Goal: Information Seeking & Learning: Learn about a topic

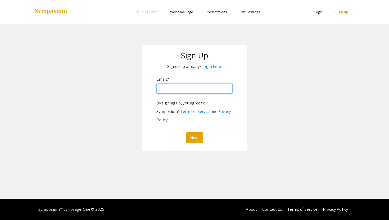
click at [176, 92] on input "Email: *" at bounding box center [194, 89] width 76 height 10
type input "[EMAIL_ADDRESS][DOMAIN_NAME]"
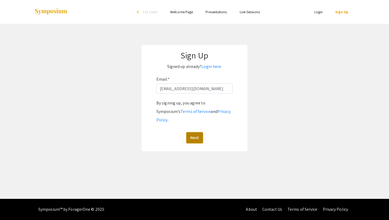
click at [189, 132] on button "Next" at bounding box center [194, 137] width 17 height 11
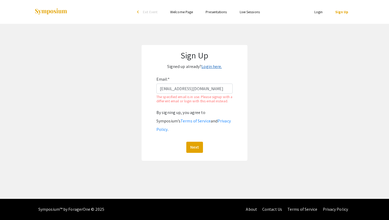
click at [208, 68] on link "Login here." at bounding box center [211, 67] width 20 height 6
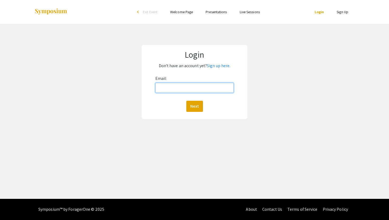
click at [187, 88] on input "Email:" at bounding box center [194, 88] width 79 height 10
type input "kntfernandez@national-u.edu.ph"
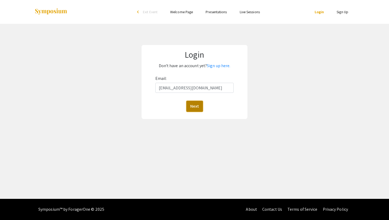
click at [194, 106] on button "Next" at bounding box center [194, 106] width 17 height 11
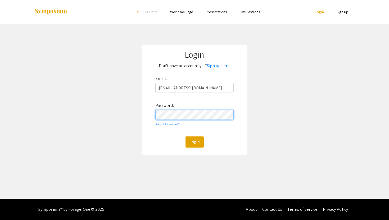
click at [185, 137] on button "Login" at bounding box center [194, 142] width 18 height 11
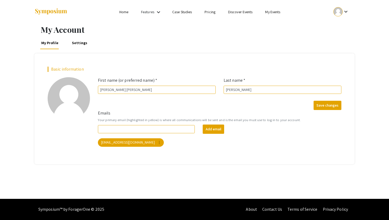
click at [124, 12] on link "Home" at bounding box center [123, 12] width 9 height 5
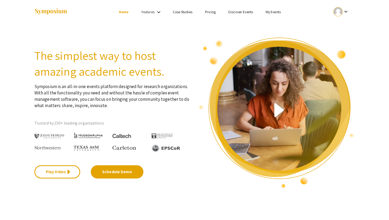
click at [385, 33] on section "The simplest way to host amazing academic events. Symposium is an all-in-one ev…" at bounding box center [194, 106] width 389 height 165
click at [240, 10] on link "Discover Events" at bounding box center [240, 12] width 25 height 5
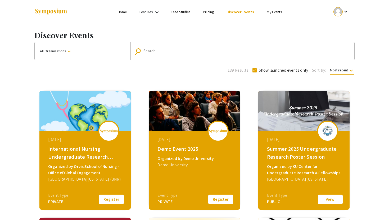
click at [90, 163] on div "Organized by Orvis School of Nursing - Office of Global Engagement" at bounding box center [85, 169] width 75 height 13
click at [78, 145] on div "August 02, 2025 International Nursing Undergraduate Research Symposium (INURS) …" at bounding box center [85, 164] width 91 height 66
click at [108, 201] on button "Register" at bounding box center [111, 199] width 26 height 11
click at [66, 115] on img at bounding box center [84, 111] width 91 height 40
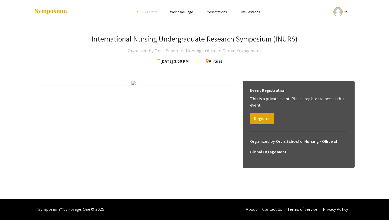
click at [225, 85] on div at bounding box center [133, 83] width 198 height 4
click at [260, 121] on button "Register" at bounding box center [262, 119] width 24 height 12
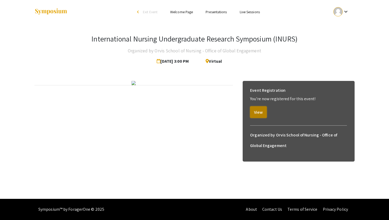
click at [258, 113] on button "View" at bounding box center [258, 112] width 17 height 12
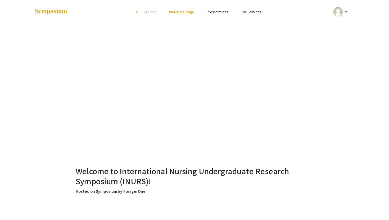
click at [209, 10] on link "Presentations" at bounding box center [217, 12] width 21 height 5
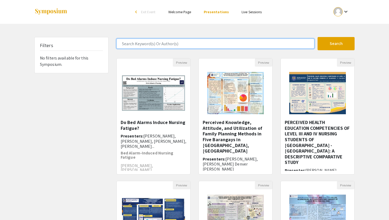
click at [152, 44] on input "Search Keyword(s) Or Author(s)" at bounding box center [215, 44] width 198 height 10
type input "a systematic analysis"
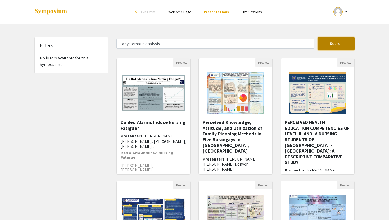
click at [327, 46] on button "Search" at bounding box center [335, 43] width 37 height 13
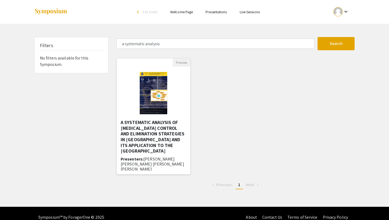
click at [144, 128] on h5 "A SYSTEMATIC ANALYSIS OF [MEDICAL_DATA] CONTROL AND ELIMINATION STRATEGIES IN […" at bounding box center [154, 137] width 66 height 34
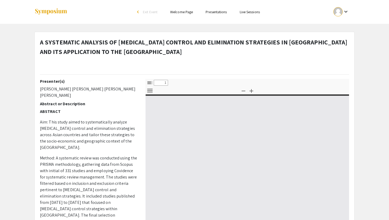
select select "custom"
type input "0"
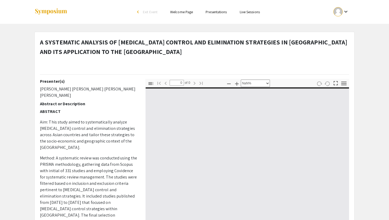
select select "auto"
type input "1"
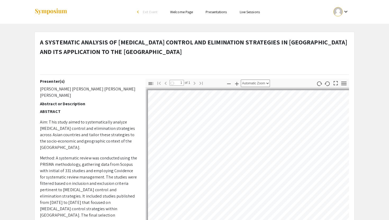
select select "auto"
click at [51, 113] on strong "ABSTRACT" at bounding box center [50, 112] width 21 height 6
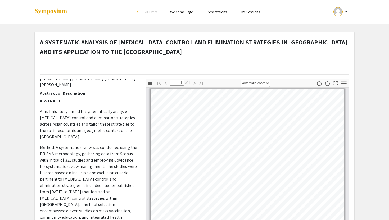
scroll to position [21, 0]
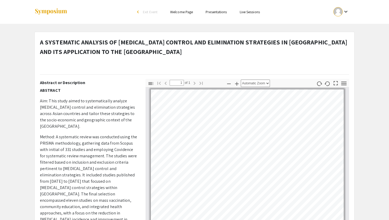
click at [354, 106] on div "A SYSTEMATIC ANALYSIS OF RABIES CONTROL AND ELIMINATION STRATEGIES IN ASIA AND …" at bounding box center [194, 202] width 320 height 340
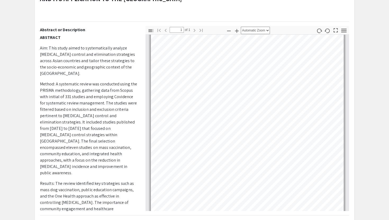
scroll to position [21, 0]
click at [60, 51] on p "Aim: This study aimed to systematically analyze [MEDICAL_DATA] control and elim…" at bounding box center [89, 61] width 98 height 32
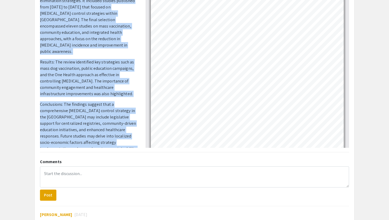
scroll to position [117, 0]
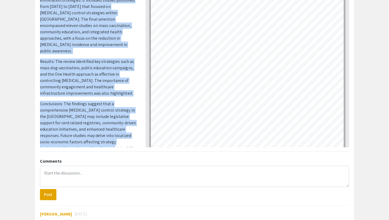
drag, startPoint x: 40, startPoint y: 48, endPoint x: 106, endPoint y: 129, distance: 103.8
click at [106, 129] on p "ABSTRACT Aim: This study aimed to systematically analyze [MEDICAL_DATA] control…" at bounding box center [89, 37] width 98 height 250
copy p "Aim: This study aimed to systematically analyze rabies control and elimination …"
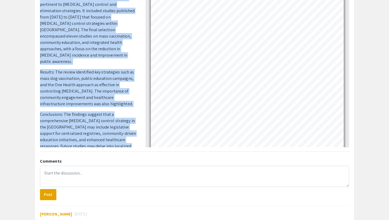
scroll to position [58, 0]
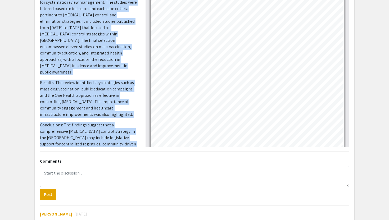
click at [111, 80] on p "Results: The review identified key strategies such as mass dog vaccination, pub…" at bounding box center [89, 99] width 98 height 38
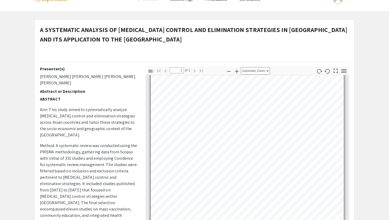
scroll to position [0, 0]
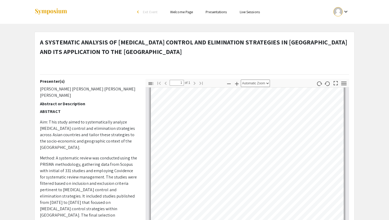
click at [370, 57] on app-presentation "A SYSTEMATIC ANALYSIS OF RABIES CONTROL AND ELIMINATION STRATEGIES IN ASIA AND …" at bounding box center [194, 202] width 389 height 340
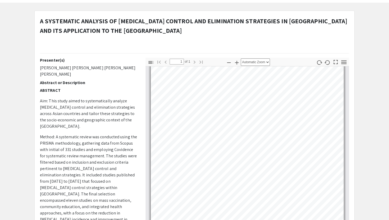
scroll to position [21, 0]
click at [366, 80] on app-presentation "A SYSTEMATIC ANALYSIS OF RABIES CONTROL AND ELIMINATION STRATEGIES IN ASIA AND …" at bounding box center [194, 181] width 389 height 340
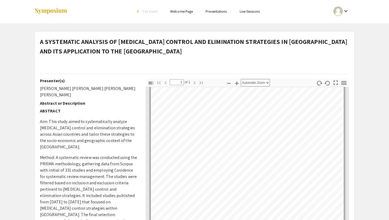
scroll to position [0, 0]
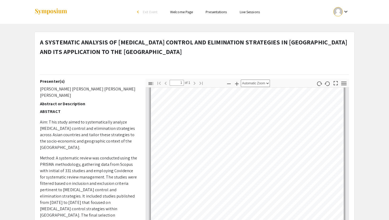
click at [214, 11] on link "Presentations" at bounding box center [216, 12] width 21 height 5
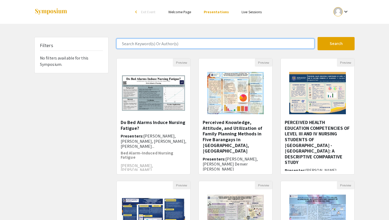
click at [169, 44] on input "Search Keyword(s) Or Author(s)" at bounding box center [215, 44] width 198 height 10
type input "integrative literature"
click at [317, 37] on button "Search" at bounding box center [335, 43] width 37 height 13
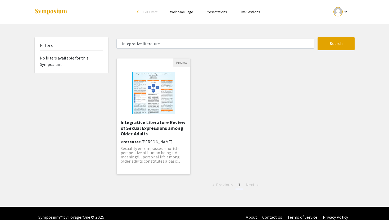
click at [145, 123] on h5 "Integrative Literature Review of Sexual Expressions among Older Adults" at bounding box center [154, 128] width 66 height 17
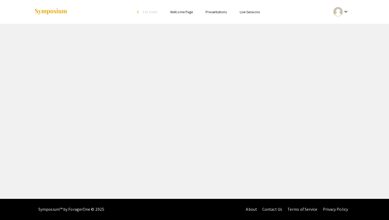
select select "custom"
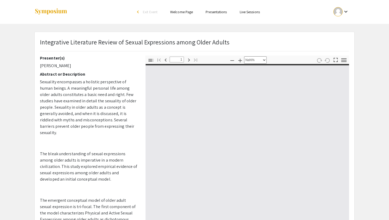
type input "0"
select select "custom"
type input "1"
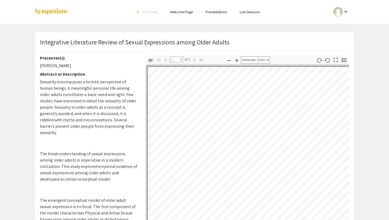
click at [104, 134] on p "Sexuality encompasses a holistic perspective of human beings. A meaningful pers…" at bounding box center [89, 107] width 98 height 57
select select "auto"
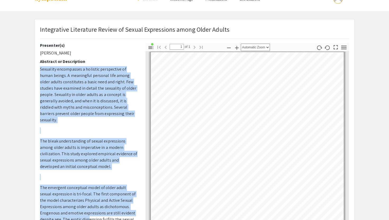
scroll to position [13, 0]
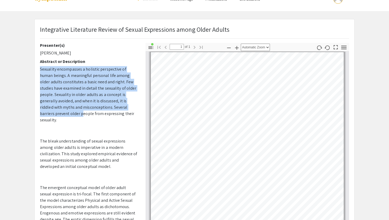
drag, startPoint x: 38, startPoint y: 81, endPoint x: 79, endPoint y: 187, distance: 113.3
click at [79, 187] on div "Presenter(s) Roberto Sombillo Abstract or Description Sexuality encompasses a h…" at bounding box center [89, 135] width 106 height 185
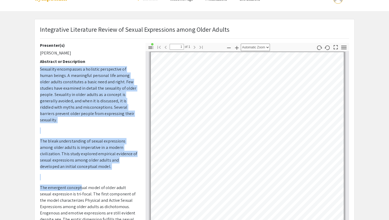
click at [72, 135] on p "Sexuality encompasses a holistic perspective of human beings. A meaningful pers…" at bounding box center [89, 201] width 98 height 271
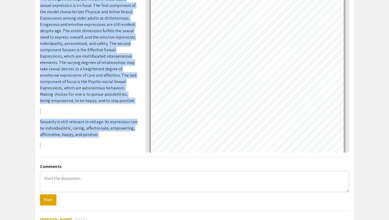
scroll to position [96, 0]
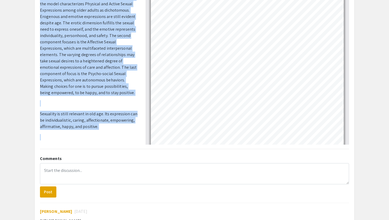
drag, startPoint x: 40, startPoint y: 70, endPoint x: 115, endPoint y: 131, distance: 96.8
click at [115, 131] on p "Sexuality encompasses a holistic perspective of human beings. A meaningful pers…" at bounding box center [89, 5] width 98 height 271
copy p "Sexuality encompasses a holistic perspective of human beings. A meaningful pers…"
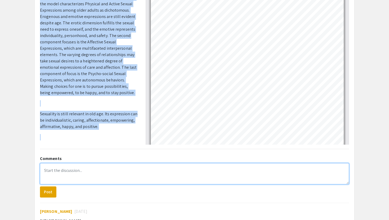
click at [62, 165] on textarea at bounding box center [194, 173] width 309 height 21
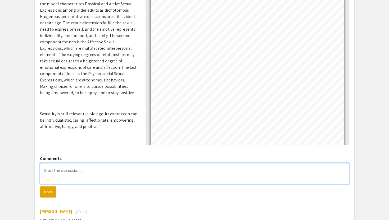
paste textarea "The study is commendable for challenging persistent myths and shedding light on…"
type textarea "The study is commendable for challenging persistent myths and shedding light on…"
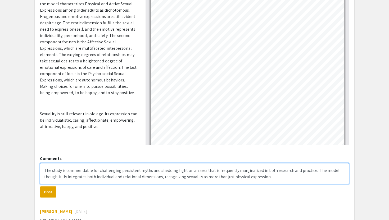
drag, startPoint x: 44, startPoint y: 171, endPoint x: 288, endPoint y: 190, distance: 244.2
click at [288, 190] on form "The study is commendable for challenging persistent myths and shedding light on…" at bounding box center [194, 180] width 309 height 34
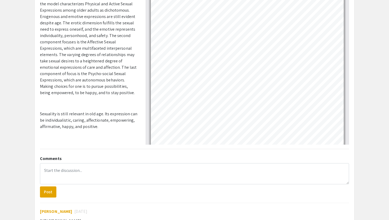
click at [13, 101] on app-presentation "Integrative Literature Review of Sexual Expressions among Older Adults Presente…" at bounding box center [194, 88] width 389 height 304
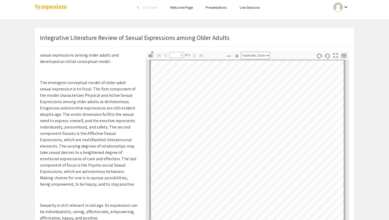
scroll to position [0, 0]
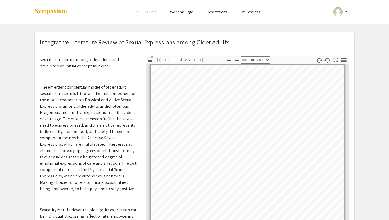
click at [221, 13] on link "Presentations" at bounding box center [216, 12] width 21 height 5
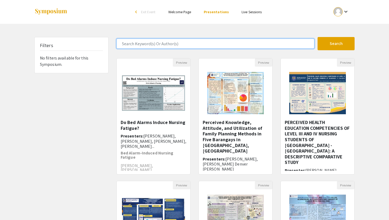
click at [161, 44] on input "Search Keyword(s) Or Author(s)" at bounding box center [215, 44] width 198 height 10
type input "level of anxiety"
click at [317, 37] on button "Search" at bounding box center [335, 43] width 37 height 13
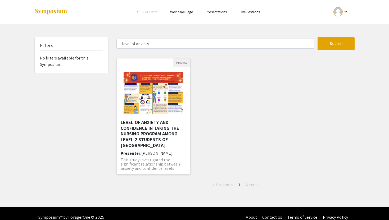
click at [138, 128] on h5 "LEVEL OF ANXIETY AND CONFIDENCE IN TAKING THE NURSING PROGRAM AMONG LEVEL 2 STU…" at bounding box center [154, 134] width 66 height 29
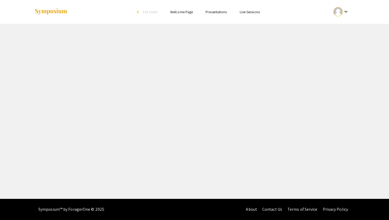
select select "custom"
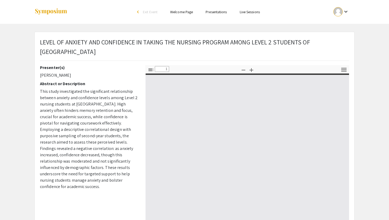
type input "0"
select select "custom"
type input "1"
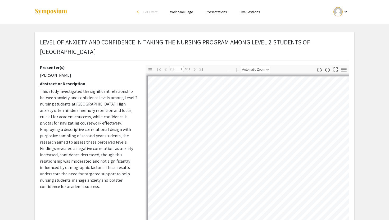
select select "auto"
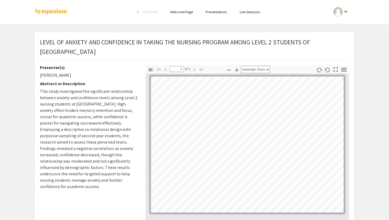
drag, startPoint x: 41, startPoint y: 91, endPoint x: 104, endPoint y: 185, distance: 113.2
click at [104, 185] on p "This study investigated the significant relationship between anxiety and confid…" at bounding box center [89, 139] width 98 height 102
copy p "This study investigated the significant relationship between anxiety and confid…"
click at [207, 14] on link "Presentations" at bounding box center [216, 12] width 21 height 5
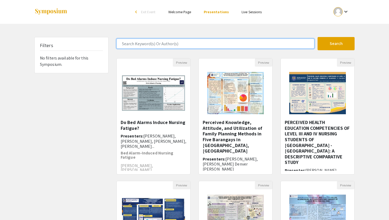
click at [180, 45] on input "Search Keyword(s) Or Author(s)" at bounding box center [215, 44] width 198 height 10
type input "perceived mentoring style"
click at [317, 37] on button "Search" at bounding box center [335, 43] width 37 height 13
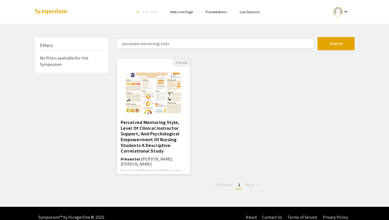
click at [138, 116] on img "Open Presentation <p>Perceived Mentoring Style, Level Of Clinical Instructor Su…" at bounding box center [153, 93] width 67 height 53
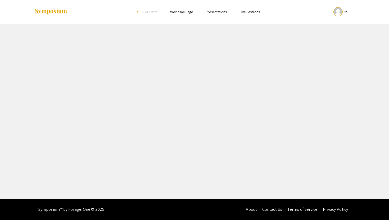
select select "custom"
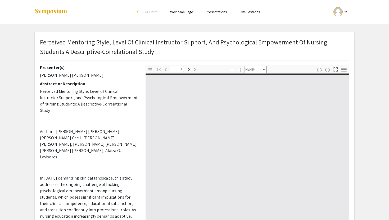
type input "0"
select select "custom"
type input "1"
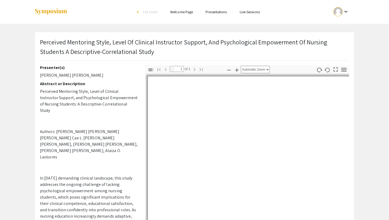
click at [93, 135] on p "Authors: [PERSON_NAME] [PERSON_NAME] [PERSON_NAME] Cae L. [PERSON_NAME] [PERSON…" at bounding box center [89, 145] width 98 height 32
select select "auto"
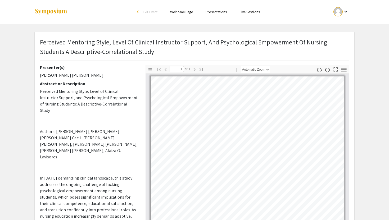
click at [45, 175] on p "In [DATE] demanding clinical landscape, this study addresses the ongoing challe…" at bounding box center [89, 200] width 98 height 51
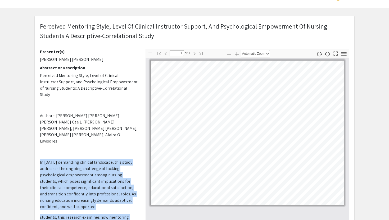
scroll to position [17, 0]
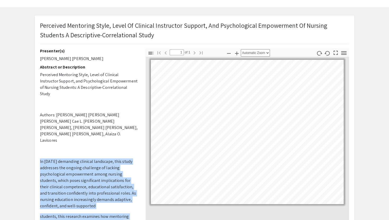
drag, startPoint x: 39, startPoint y: 159, endPoint x: 105, endPoint y: 220, distance: 89.5
click at [105, 220] on div "Presenter(s) Gian Millette Lapinig Abstract or Description Perceived Mentoring …" at bounding box center [89, 140] width 106 height 185
click at [110, 158] on p "In [DATE] demanding clinical landscape, this study addresses the ongoing challe…" at bounding box center [89, 183] width 98 height 51
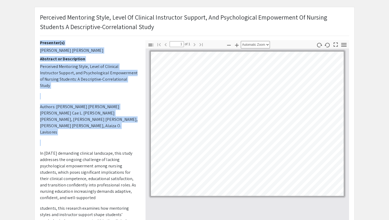
drag, startPoint x: 40, startPoint y: 143, endPoint x: 147, endPoint y: 220, distance: 131.7
click at [147, 220] on div "Presenter(s) [PERSON_NAME] [PERSON_NAME] Abstract or Description Perceived Ment…" at bounding box center [194, 132] width 317 height 185
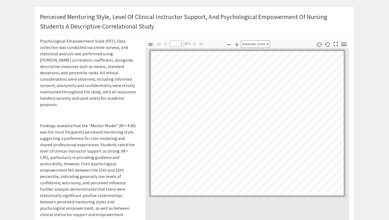
scroll to position [431, 0]
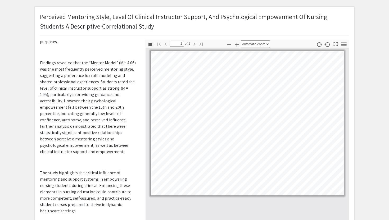
copy div "Presenter(s) Gian Millette Lapinig Abstract or Description Perceived Mentoring …"
click at [99, 20] on p "Perceived Mentoring Style, Level Of Clinical Instructor Support, And Psychologi…" at bounding box center [194, 21] width 309 height 19
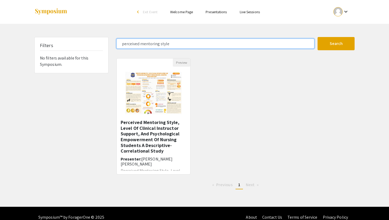
drag, startPoint x: 170, startPoint y: 44, endPoint x: 85, endPoint y: 47, distance: 85.2
click at [85, 47] on div "Filters No filters available for this Symposium. perceived mentoring style Sear…" at bounding box center [194, 115] width 328 height 157
click at [317, 37] on button "Search" at bounding box center [335, 43] width 37 height 13
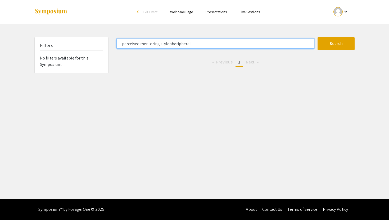
click at [169, 45] on input "perceived mentoring stylepheripheral" at bounding box center [215, 44] width 198 height 10
drag, startPoint x: 168, startPoint y: 44, endPoint x: 111, endPoint y: 46, distance: 56.9
click at [111, 46] on div "Filters No filters available for this Symposium. perceived mentoring stylepheri…" at bounding box center [194, 55] width 328 height 36
click at [317, 37] on button "Search" at bounding box center [335, 43] width 37 height 13
click at [126, 46] on input "pheripheral" at bounding box center [215, 44] width 198 height 10
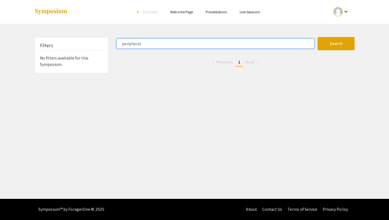
type input "peripheral"
click at [317, 37] on button "Search" at bounding box center [335, 43] width 37 height 13
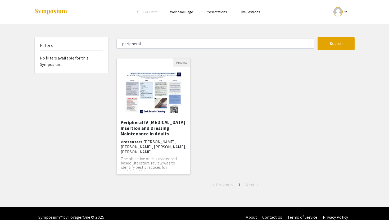
click at [138, 124] on h5 "Peripheral IV [MEDICAL_DATA] Insertion and Dressing Maintenance in Adults" at bounding box center [154, 128] width 66 height 17
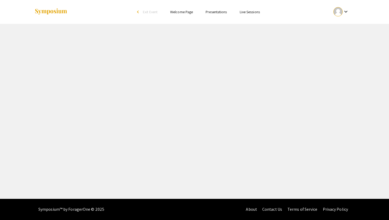
select select "custom"
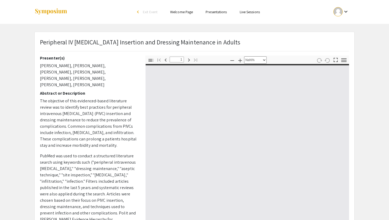
type input "0"
select select "custom"
type input "1"
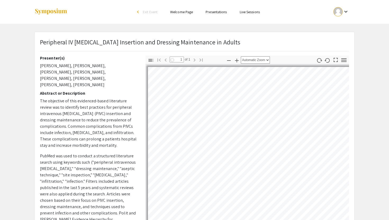
select select "auto"
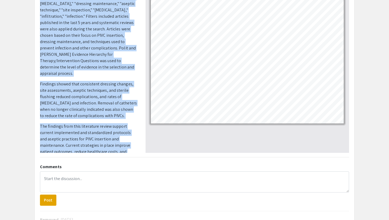
scroll to position [95, 0]
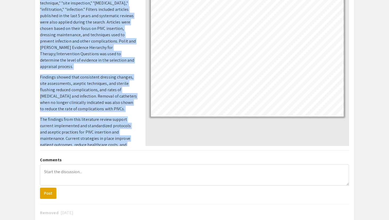
drag, startPoint x: 40, startPoint y: 94, endPoint x: 113, endPoint y: 137, distance: 84.2
click at [113, 137] on p "The objective of this evidenced-based literature review was to identify best pr…" at bounding box center [89, 43] width 98 height 235
copy p "The objective of this evidenced-based literature review was to identify best pr…"
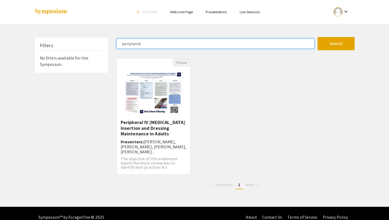
drag, startPoint x: 145, startPoint y: 45, endPoint x: 92, endPoint y: 45, distance: 53.2
click at [92, 45] on div "Filters No filters available for this Symposium. peripheral Search 1 Results fo…" at bounding box center [194, 115] width 328 height 157
click at [317, 37] on button "Search" at bounding box center [335, 43] width 37 height 13
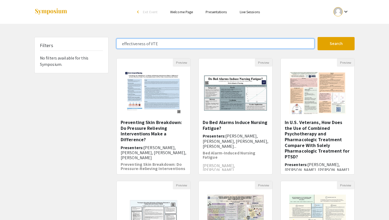
type input "effectiveness of VTE"
click at [317, 37] on button "Search" at bounding box center [335, 43] width 37 height 13
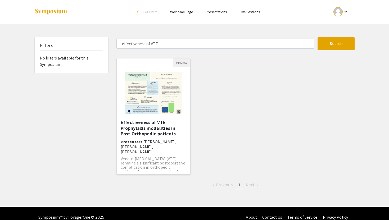
click at [143, 130] on h5 "Effectiveness of VTE Prophylaxis modalities in Post-Orthopedic patients" at bounding box center [154, 128] width 66 height 17
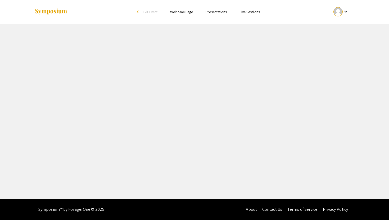
select select "custom"
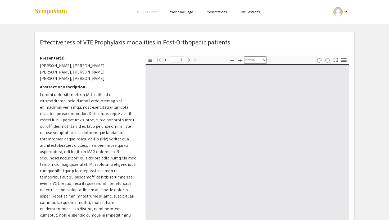
type input "0"
select select "custom"
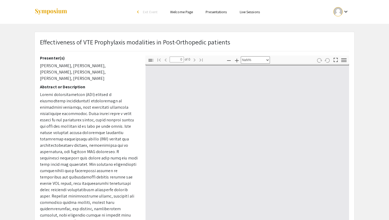
type input "1"
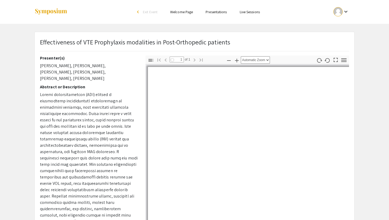
select select "auto"
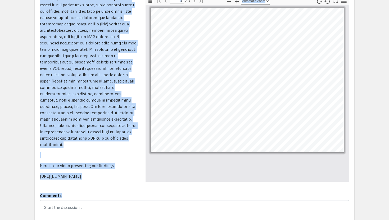
scroll to position [67, 0]
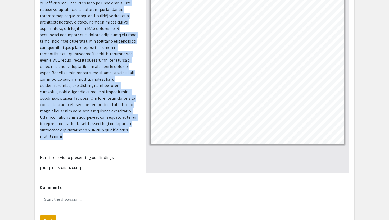
drag, startPoint x: 40, startPoint y: 95, endPoint x: 130, endPoint y: 125, distance: 94.3
click at [130, 125] on p at bounding box center [89, 53] width 98 height 171
copy p "Venous thromboembolism (VTE) remains a significant postoperative complication i…"
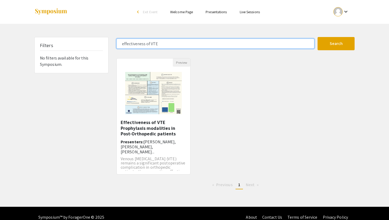
drag, startPoint x: 165, startPoint y: 42, endPoint x: 105, endPoint y: 42, distance: 59.8
click at [105, 42] on div "Filters No filters available for this Symposium. effectiveness of VTE Search 1 …" at bounding box center [194, 115] width 328 height 157
click at [317, 37] on button "Search" at bounding box center [335, 43] width 37 height 13
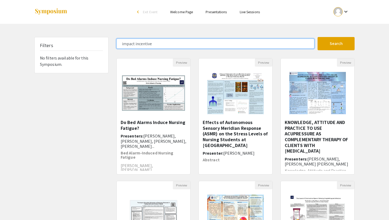
click at [317, 37] on button "Search" at bounding box center [335, 43] width 37 height 13
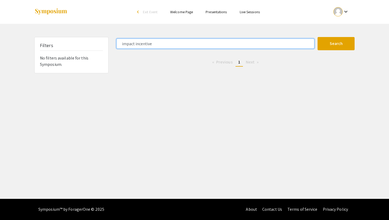
drag, startPoint x: 135, startPoint y: 44, endPoint x: 102, endPoint y: 44, distance: 32.8
click at [102, 44] on div "Filters No filters available for this Symposium. impact incentive Search 0 Resu…" at bounding box center [194, 55] width 328 height 36
type input "incentive"
click at [317, 37] on button "Search" at bounding box center [335, 43] width 37 height 13
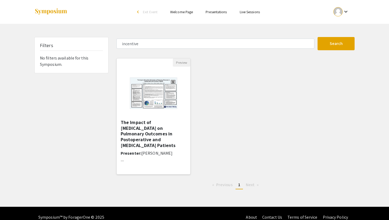
click at [152, 123] on h5 "The Impact of [MEDICAL_DATA] on Pulmonary Outcomes in ​Postoperative and [MEDIC…" at bounding box center [154, 134] width 66 height 29
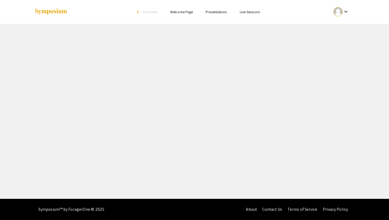
select select "custom"
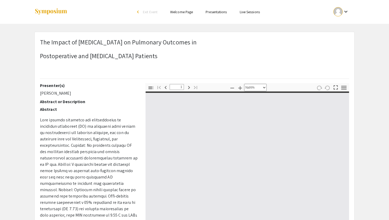
type input "0"
select select "custom"
type input "1"
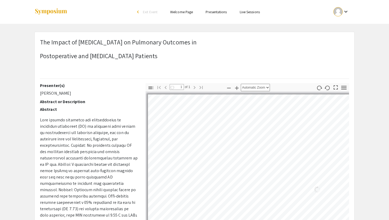
select select "auto"
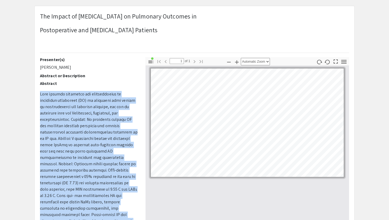
drag, startPoint x: 41, startPoint y: 120, endPoint x: 51, endPoint y: 220, distance: 100.5
click at [51, 220] on p at bounding box center [89, 196] width 98 height 210
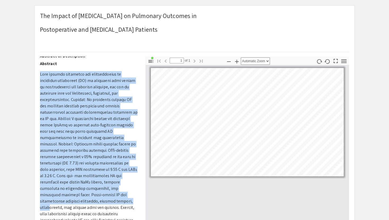
scroll to position [27, 0]
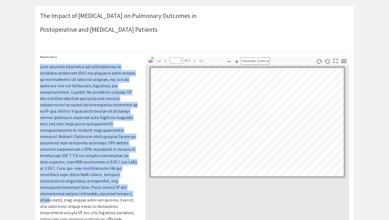
click at [112, 116] on p at bounding box center [89, 169] width 98 height 210
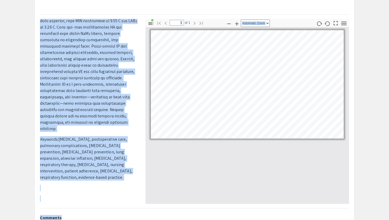
scroll to position [72, 0]
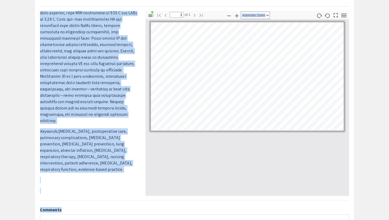
drag, startPoint x: 40, startPoint y: 67, endPoint x: 114, endPoint y: 160, distance: 118.6
click at [114, 160] on p "Abstract Keywords: Incentive spirometry, postoperative care, pulmonary complica…" at bounding box center [89, 54] width 98 height 301
copy p "Lore ipsumdo sitametco adi elitseddoeius te incididun utlaboreet (DO) ma aliqua…"
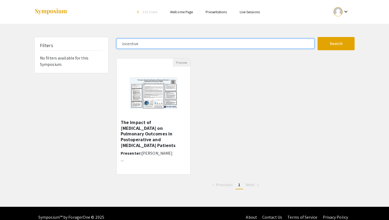
drag, startPoint x: 143, startPoint y: 45, endPoint x: 99, endPoint y: 50, distance: 44.5
click at [99, 50] on div "Filters No filters available for this Symposium. incentive Search 1 Results fou…" at bounding box center [194, 115] width 328 height 157
type input "i"
type input "chlor"
click at [317, 37] on button "Search" at bounding box center [335, 43] width 37 height 13
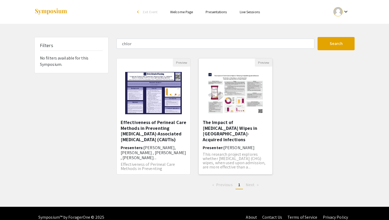
click at [224, 125] on h5 "The Impact of [MEDICAL_DATA] Wipes in [GEOGRAPHIC_DATA]-Acquired Infections​" at bounding box center [236, 131] width 66 height 23
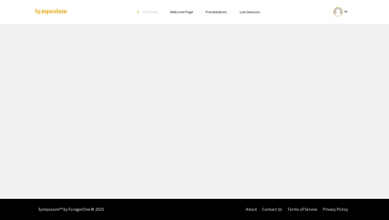
select select "custom"
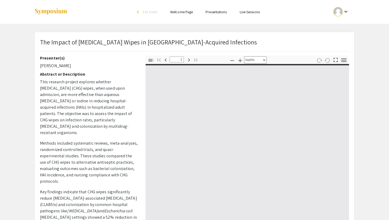
type input "0"
select select "custom"
type input "1"
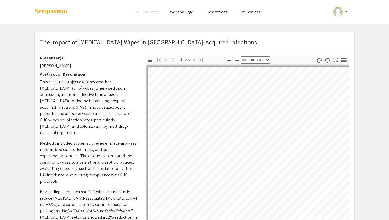
select select "auto"
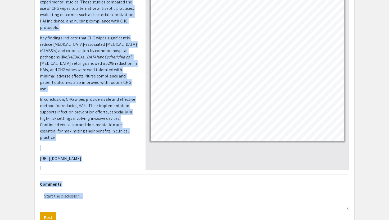
scroll to position [87, 0]
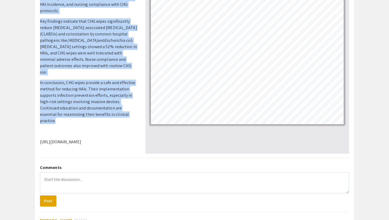
drag, startPoint x: 40, startPoint y: 81, endPoint x: 64, endPoint y: 113, distance: 40.3
click at [64, 113] on p "This research project explores whether chlorhexidine gluconate (CHG) wipes, whe…" at bounding box center [89, 32] width 98 height 248
copy p "This research project explores whether chlorhexidine gluconate (CHG) wipes, whe…"
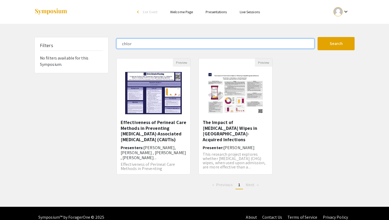
drag, startPoint x: 137, startPoint y: 43, endPoint x: 84, endPoint y: 50, distance: 53.7
click at [84, 50] on div "Filters No filters available for this Symposium. chlor Search 2 Results found P…" at bounding box center [194, 115] width 328 height 157
click at [317, 37] on button "Search" at bounding box center [335, 43] width 37 height 13
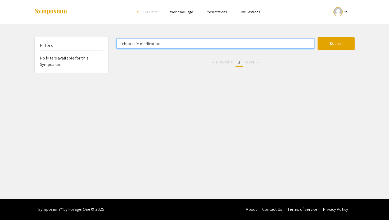
drag, startPoint x: 129, startPoint y: 42, endPoint x: 112, endPoint y: 44, distance: 16.8
click at [112, 44] on div "chlorsafe medication" at bounding box center [214, 44] width 205 height 10
click at [317, 37] on button "Search" at bounding box center [335, 43] width 37 height 13
drag, startPoint x: 124, startPoint y: 45, endPoint x: 117, endPoint y: 45, distance: 6.9
click at [117, 45] on input "rsafe medication" at bounding box center [215, 44] width 198 height 10
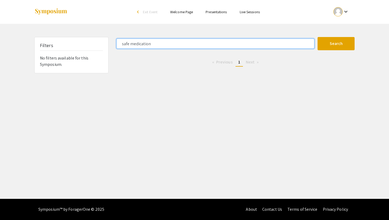
type input "safe medication"
click at [317, 37] on button "Search" at bounding box center [335, 43] width 37 height 13
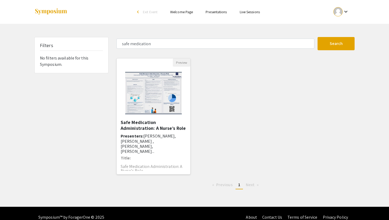
click at [142, 122] on h5 "Safe Medication Administration: A Nurse’s Role" at bounding box center [154, 125] width 66 height 11
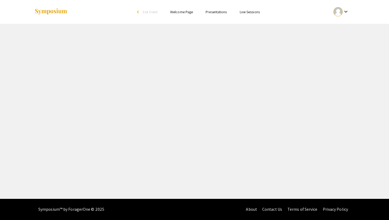
select select "custom"
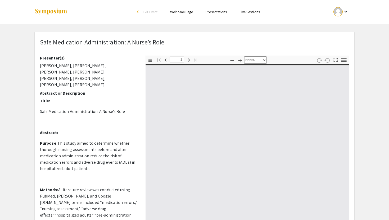
type input "0"
select select "custom"
type input "1"
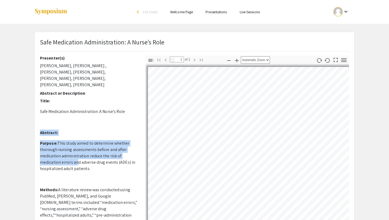
select select "auto"
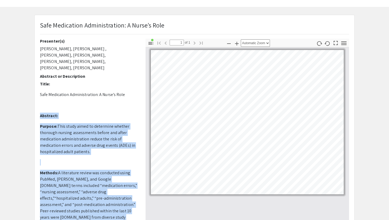
drag, startPoint x: 40, startPoint y: 128, endPoint x: 112, endPoint y: 220, distance: 117.2
click at [92, 143] on p "Purpose: This study aimed to determine whether thorough nursing assessments bef…" at bounding box center [89, 139] width 98 height 32
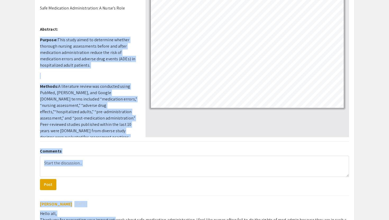
scroll to position [122, 0]
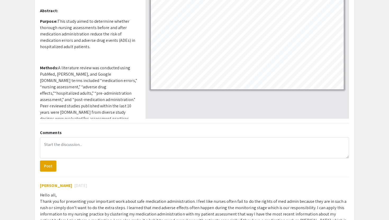
drag, startPoint x: 39, startPoint y: 119, endPoint x: 138, endPoint y: 6, distance: 149.8
click at [138, 6] on div "Presenter(s) Arlene Guerrero, Saralynn Anderson , Luka Bwaye, Riley Wagner, She…" at bounding box center [89, 26] width 106 height 185
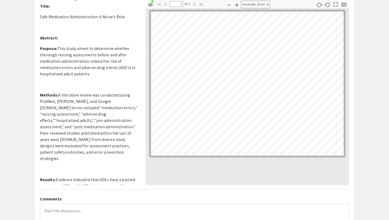
scroll to position [0, 0]
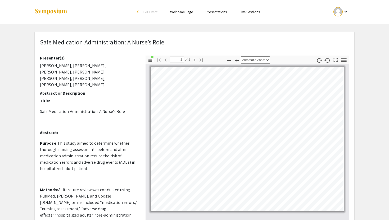
drag, startPoint x: 119, startPoint y: 86, endPoint x: 37, endPoint y: 133, distance: 93.8
click at [37, 133] on div "Presenter(s) Arlene Guerrero, Saralynn Anderson , Luka Bwaye, Riley Wagner, She…" at bounding box center [89, 148] width 106 height 185
copy p "Purpose: This study aimed to determine whether thorough nursing assessments bef…"
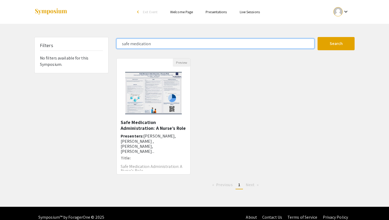
drag, startPoint x: 157, startPoint y: 43, endPoint x: 96, endPoint y: 46, distance: 60.4
click at [96, 46] on div "Filters No filters available for this Symposium. safe medication Search 1 Resul…" at bounding box center [194, 115] width 328 height 157
type input "disinfection"
click at [317, 37] on button "Search" at bounding box center [335, 43] width 37 height 13
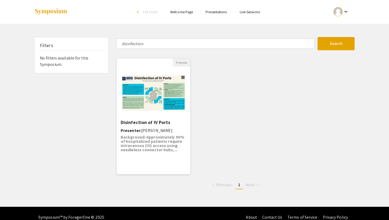
click at [143, 122] on h5 "Disinfection of IV Ports" at bounding box center [154, 123] width 66 height 6
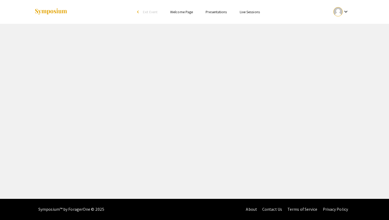
select select "custom"
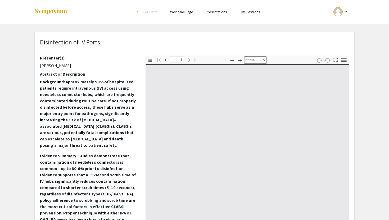
type input "0"
select select "custom"
type input "1"
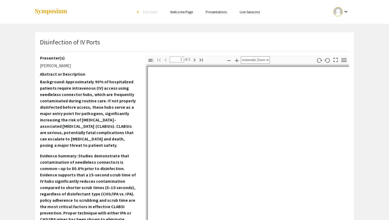
select select "auto"
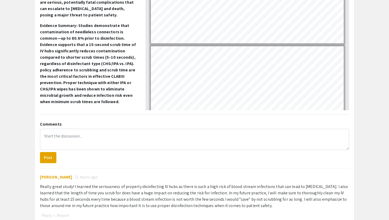
scroll to position [138, 0]
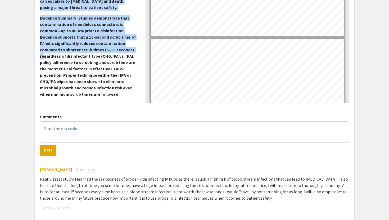
drag, startPoint x: 39, startPoint y: 83, endPoint x: 111, endPoint y: 52, distance: 78.0
click at [111, 52] on div "Presenter(s) Avery Lauf Abstract or Description Background: Approximately 90% o…" at bounding box center [89, 10] width 106 height 185
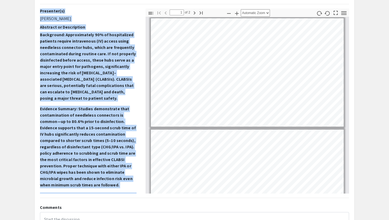
scroll to position [0, 0]
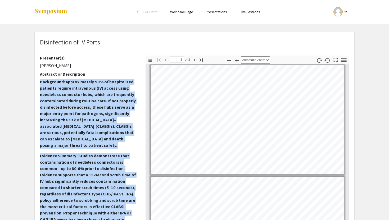
drag, startPoint x: 118, startPoint y: 74, endPoint x: 40, endPoint y: 79, distance: 78.0
click at [40, 79] on p "Background: Approximately 90% of hospitalized patients require intravenous (IV)…" at bounding box center [89, 195] width 98 height 233
copy p "Background: Approximately 90% of hospitalized patients require intravenous (IV)…"
click at [102, 135] on strong "Background: Approximately 90% of hospitalized patients require intravenous (IV)…" at bounding box center [88, 113] width 96 height 69
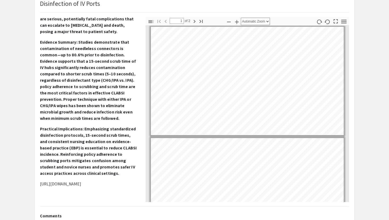
scroll to position [53, 0]
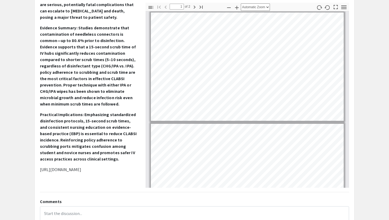
drag, startPoint x: 91, startPoint y: 171, endPoint x: 38, endPoint y: 170, distance: 53.2
click at [38, 170] on div "Presenter(s) Avery Lauf Abstract or Description Background: Approximately 90% o…" at bounding box center [89, 95] width 106 height 185
click at [56, 176] on p "Background: Approximately 90% of hospitalized patients require intravenous (IV)…" at bounding box center [89, 67] width 98 height 233
drag, startPoint x: 39, startPoint y: 170, endPoint x: 90, endPoint y: 172, distance: 51.6
click at [90, 172] on div "Presenter(s) Avery Lauf Abstract or Description Background: Approximately 90% o…" at bounding box center [89, 95] width 106 height 185
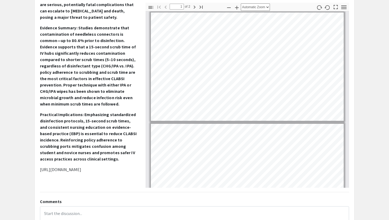
click at [90, 172] on p "https://youtu.be/ZLYF4oIjrCk" at bounding box center [89, 170] width 98 height 6
drag, startPoint x: 95, startPoint y: 171, endPoint x: 33, endPoint y: 170, distance: 61.6
click at [33, 170] on div "Disinfection of IV Ports Presenter(s) Avery Lauf Abstract or Description Backgr…" at bounding box center [194, 196] width 328 height 435
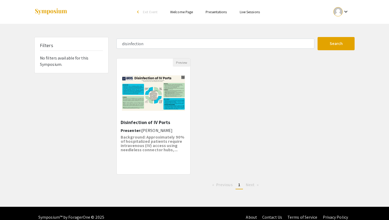
type input "safe medication"
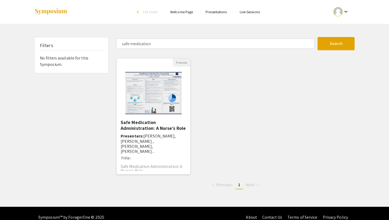
click at [151, 131] on h5 "Safe Medication Administration: A Nurse’s Role" at bounding box center [154, 125] width 66 height 11
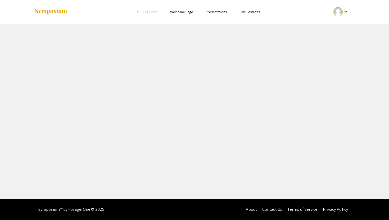
select select "custom"
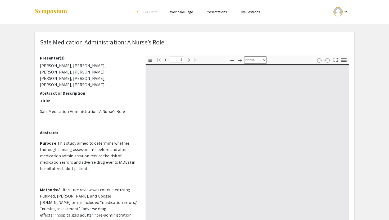
type input "0"
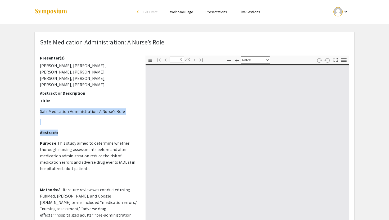
drag, startPoint x: 135, startPoint y: 96, endPoint x: 136, endPoint y: 133, distance: 36.3
click at [136, 133] on div "Presenter(s) Arlene Guerrero, Saralynn Anderson , Luka Bwaye, Riley Wagner, She…" at bounding box center [89, 148] width 98 height 185
select select "auto"
type input "1"
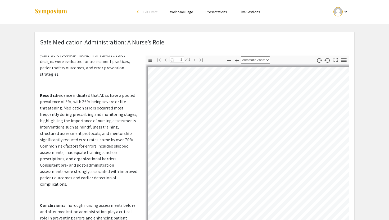
select select "auto"
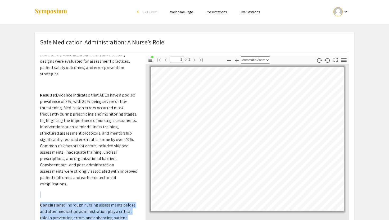
scroll to position [1, 0]
drag, startPoint x: 135, startPoint y: 178, endPoint x: 137, endPoint y: 220, distance: 42.3
click at [137, 220] on div "Presenter(s) Arlene Guerrero, Saralynn Anderson , Luka Bwaye, Riley Wagner, She…" at bounding box center [89, 147] width 98 height 185
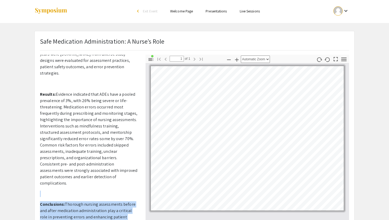
click at [116, 145] on p "Results: Evidence indicated that ADEs have a pooled prevalence of 3%, with 26% …" at bounding box center [89, 138] width 98 height 95
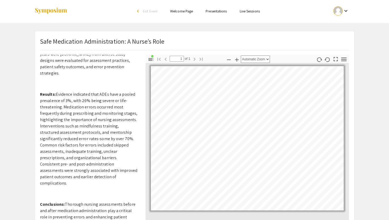
scroll to position [204, 0]
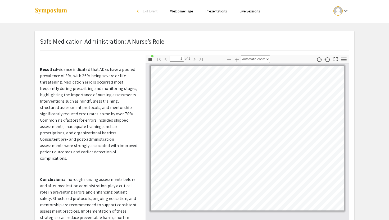
click at [104, 176] on p "Conclusions: Thorough nursing assessments before and after medication administr…" at bounding box center [89, 201] width 98 height 51
click at [367, 103] on app-presentation "Safe Medication Administration: A Nurse’s Role Presenter(s) [PERSON_NAME], [PER…" at bounding box center [194, 223] width 389 height 385
click at [107, 136] on p "Results: Evidence indicated that ADEs have a pooled prevalence of 3%, with 26% …" at bounding box center [89, 113] width 98 height 95
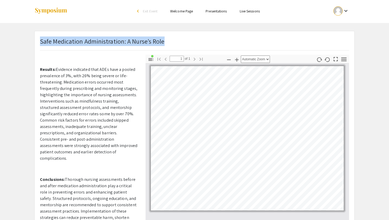
drag, startPoint x: 389, startPoint y: 30, endPoint x: 389, endPoint y: 74, distance: 43.4
click at [389, 74] on div "Skip navigation arrow_back_ios Exit Event Welcome Page Presentations Live Sessi…" at bounding box center [194, 211] width 389 height 425
click at [389, 74] on app-presentation "Safe Medication Administration: A Nurse’s Role Presenter(s) [PERSON_NAME], [PER…" at bounding box center [194, 223] width 389 height 385
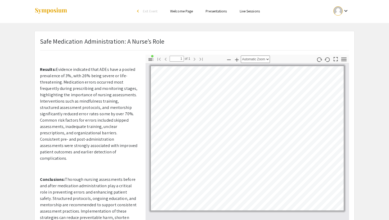
click at [21, 117] on app-presentation "Safe Medication Administration: A Nurse’s Role Presenter(s) [PERSON_NAME], [PER…" at bounding box center [194, 223] width 389 height 385
click at [103, 102] on p "Results: Evidence indicated that ADEs have a pooled prevalence of 3%, with 26% …" at bounding box center [89, 113] width 98 height 95
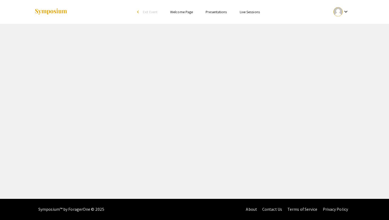
select select "custom"
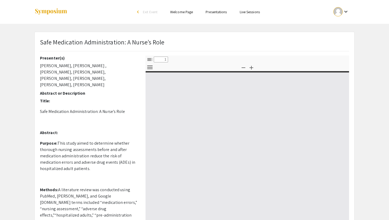
type input "0"
select select "custom"
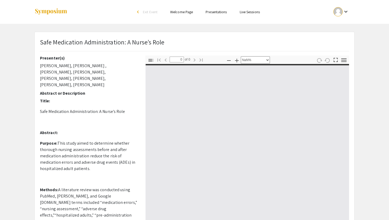
click at [104, 119] on p at bounding box center [89, 122] width 98 height 6
type input "1"
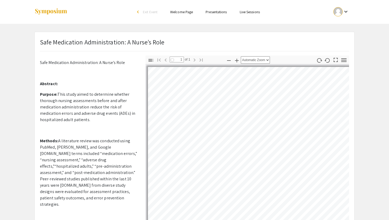
select select "auto"
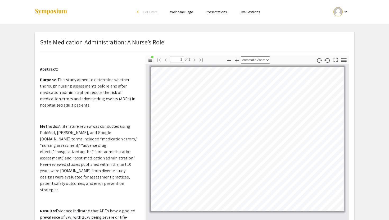
click at [389, 160] on app-presentation "Safe Medication Administration: A Nurse’s Role Presenter(s) [PERSON_NAME], [PER…" at bounding box center [194, 224] width 389 height 385
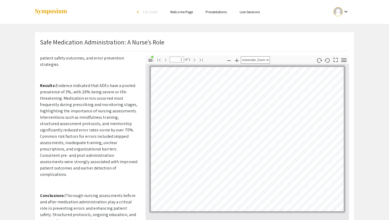
scroll to position [204, 0]
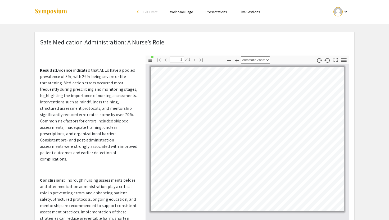
click at [105, 129] on p "Results: Evidence indicated that ADEs have a pooled prevalence of 3%, with 26% …" at bounding box center [89, 114] width 98 height 95
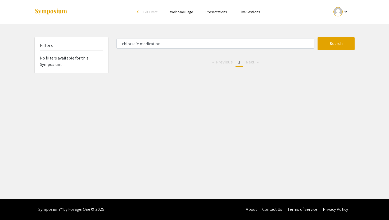
type input "chlor"
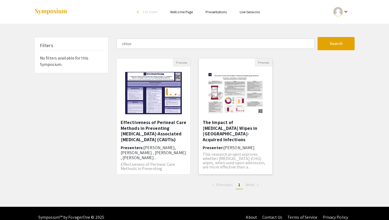
click at [211, 123] on h5 "The Impact of [MEDICAL_DATA] Wipes in [GEOGRAPHIC_DATA]-Acquired Infections​" at bounding box center [236, 131] width 66 height 23
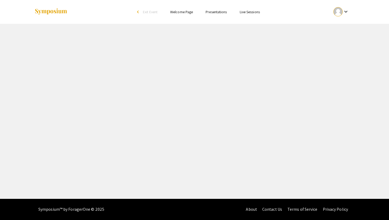
select select "custom"
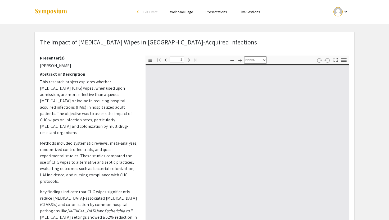
type input "0"
select select "custom"
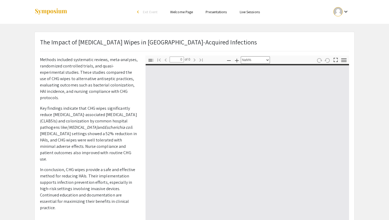
type input "1"
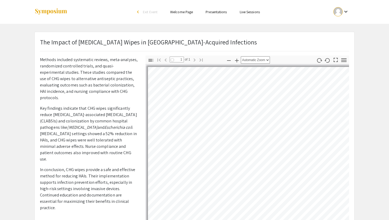
select select "auto"
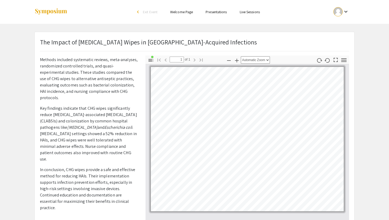
click at [95, 167] on p "In conclusion, CHG wipes provide a safe and effective method for reducing HAIs.…" at bounding box center [89, 189] width 98 height 44
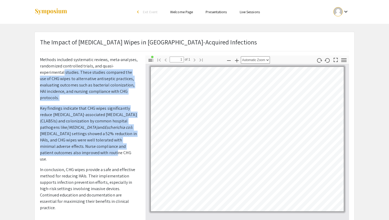
drag, startPoint x: 138, startPoint y: 151, endPoint x: 139, endPoint y: 58, distance: 93.1
click at [139, 58] on div "Presenter(s) [PERSON_NAME] Abstract or Description This research project explor…" at bounding box center [89, 148] width 106 height 185
click at [87, 151] on p "Key findings indicate that CHG wipes significantly reduce [MEDICAL_DATA]-associ…" at bounding box center [89, 133] width 98 height 57
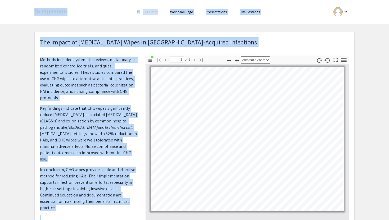
scroll to position [0, 0]
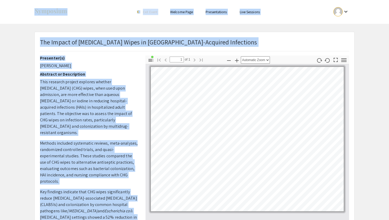
drag, startPoint x: 63, startPoint y: 215, endPoint x: 69, endPoint y: 11, distance: 203.3
click at [69, 11] on div "Skip navigation arrow_back_ios Exit Event Welcome Page Presentations Live Sessi…" at bounding box center [194, 196] width 389 height 393
click at [54, 96] on p "This research project explores whether [MEDICAL_DATA] (CHG) wipes, when used up…" at bounding box center [89, 107] width 98 height 57
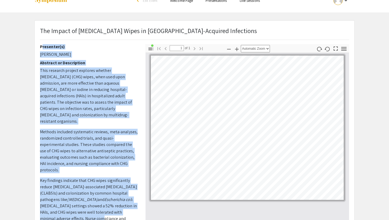
drag, startPoint x: 41, startPoint y: 57, endPoint x: 124, endPoint y: 220, distance: 182.4
click at [124, 220] on div "Presenter(s) [PERSON_NAME] Abstract or Description This research project explor…" at bounding box center [89, 136] width 98 height 185
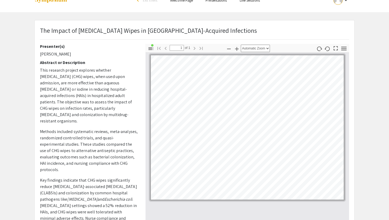
click at [387, 74] on app-presentation "The Impact of [MEDICAL_DATA] Wipes in [GEOGRAPHIC_DATA]-Acquired Infections​ Pr…" at bounding box center [194, 197] width 389 height 354
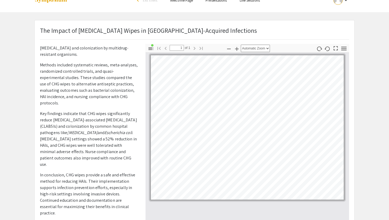
scroll to position [84, 0]
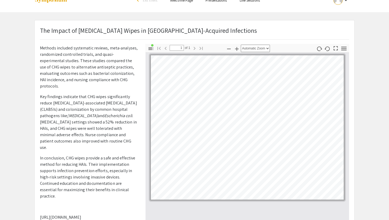
drag, startPoint x: 97, startPoint y: 211, endPoint x: 36, endPoint y: 209, distance: 61.1
click at [36, 209] on div "Presenter(s) [PERSON_NAME] Abstract or Description This research project explor…" at bounding box center [89, 136] width 106 height 185
copy p "[URL][DOMAIN_NAME]"
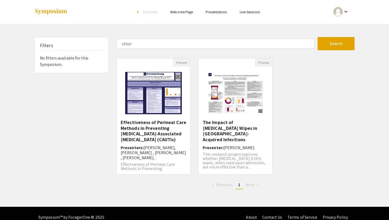
type input "incentive"
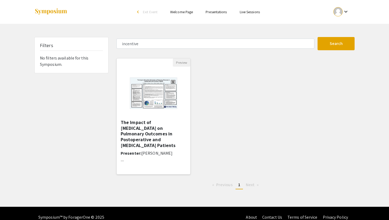
click at [135, 122] on h5 "The Impact of [MEDICAL_DATA] on Pulmonary Outcomes in ​Postoperative and [MEDIC…" at bounding box center [154, 134] width 66 height 29
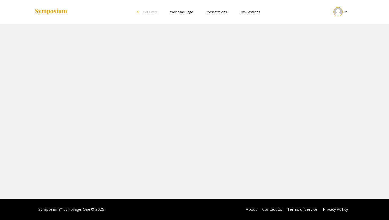
select select "custom"
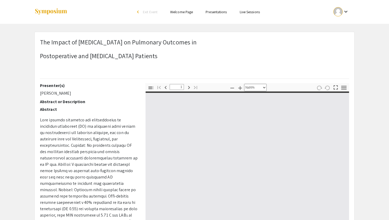
type input "0"
select select "custom"
type input "1"
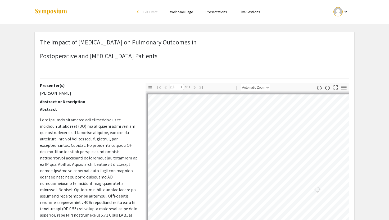
select select "auto"
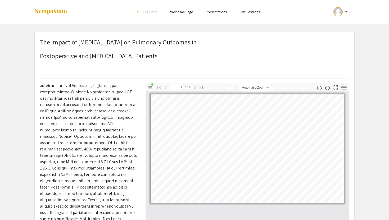
scroll to position [130, 0]
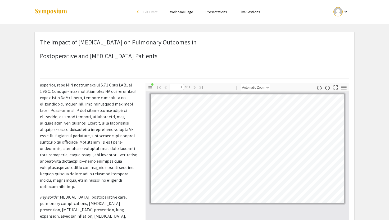
click at [102, 160] on p at bounding box center [89, 88] width 98 height 203
click at [389, 165] on app-presentation "The Impact of [MEDICAL_DATA] on Pulmonary Outcomes in ​ Postoperative and [MEDI…" at bounding box center [194, 179] width 389 height 295
click at [359, 84] on app-presentation "The Impact of [MEDICAL_DATA] on Pulmonary Outcomes in ​ Postoperative and [MEDI…" at bounding box center [194, 179] width 389 height 295
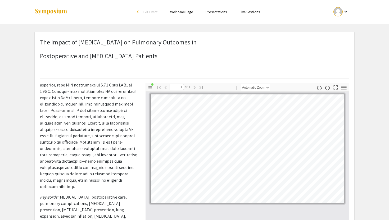
click at [50, 87] on p at bounding box center [89, 88] width 98 height 203
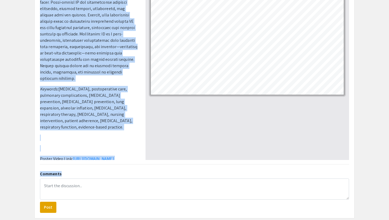
scroll to position [121, 0]
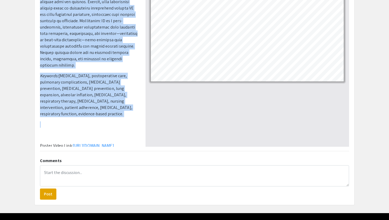
drag, startPoint x: 39, startPoint y: 85, endPoint x: 125, endPoint y: 120, distance: 92.1
click at [125, 120] on div "Presenter(s) [PERSON_NAME] Abstract or Description Abstract Keywords: [MEDICAL_…" at bounding box center [89, 54] width 106 height 185
click at [114, 143] on link "[URL][DOMAIN_NAME]" at bounding box center [93, 146] width 41 height 6
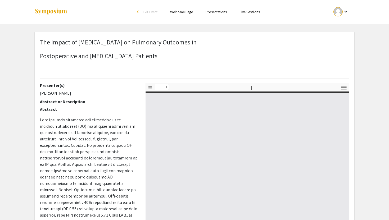
type input "0"
select select "custom"
type input "1"
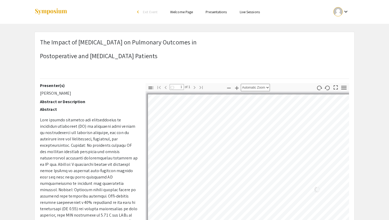
select select "auto"
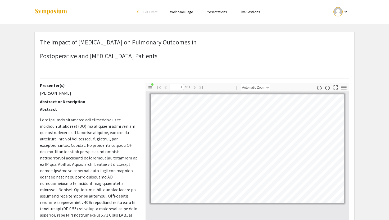
drag, startPoint x: 41, startPoint y: 99, endPoint x: 116, endPoint y: 128, distance: 80.6
click at [116, 128] on div "Presenter(s) [PERSON_NAME] Abstract or Description Abstract Keywords: [MEDICAL_…" at bounding box center [89, 175] width 98 height 185
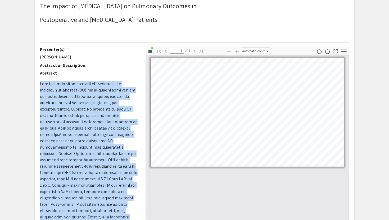
scroll to position [37, 0]
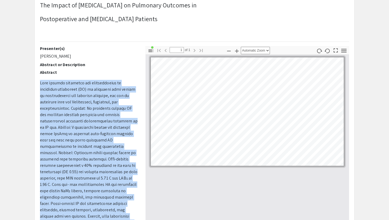
drag, startPoint x: 41, startPoint y: 119, endPoint x: 103, endPoint y: 220, distance: 119.0
click at [103, 220] on p at bounding box center [89, 181] width 98 height 203
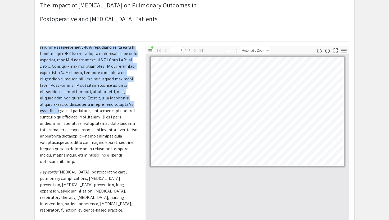
click at [113, 186] on p "Keywords: [MEDICAL_DATA], postoperative care, pulmonary complications, [MEDICAL…" at bounding box center [89, 191] width 98 height 44
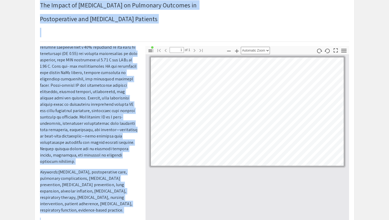
scroll to position [0, 0]
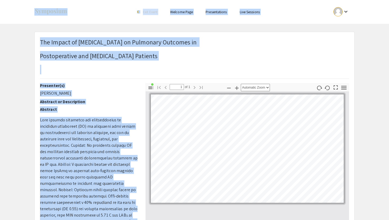
drag, startPoint x: 89, startPoint y: 208, endPoint x: 53, endPoint y: 18, distance: 193.6
click at [53, 18] on div "Skip navigation arrow_back_ios Exit Event Welcome Page Presentations Live Sessi…" at bounding box center [194, 167] width 389 height 335
click at [78, 106] on div "Presenter(s) [PERSON_NAME] Abstract or Description Abstract Keywords: [MEDICAL_…" at bounding box center [89, 175] width 98 height 185
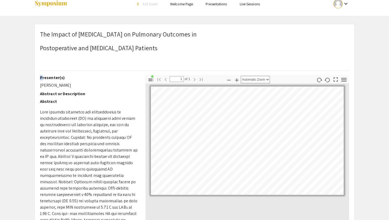
drag, startPoint x: 40, startPoint y: 84, endPoint x: 221, endPoint y: 220, distance: 226.0
click at [221, 220] on div "Presenter(s) [PERSON_NAME] Abstract or Description Abstract Keywords: [MEDICAL_…" at bounding box center [194, 167] width 317 height 185
click at [90, 89] on div "Presenter(s) [PERSON_NAME] Abstract or Description Abstract Keywords: [MEDICAL_…" at bounding box center [89, 167] width 98 height 185
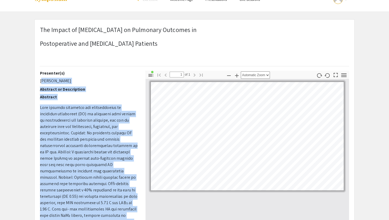
scroll to position [14, 0]
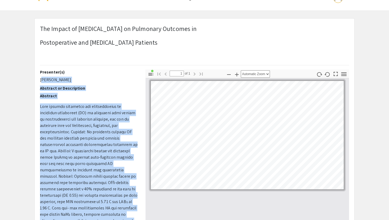
drag, startPoint x: 40, startPoint y: 85, endPoint x: 125, endPoint y: 220, distance: 159.4
click at [125, 220] on div "Presenter(s) [PERSON_NAME] Abstract or Description Abstract Keywords: [MEDICAL_…" at bounding box center [89, 162] width 98 height 185
click at [87, 88] on h2 "Abstract or Description" at bounding box center [89, 87] width 98 height 5
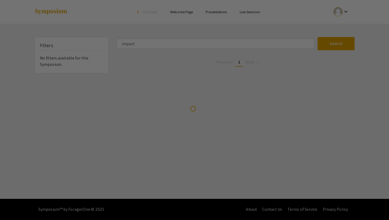
type input "effectiveness of VTE"
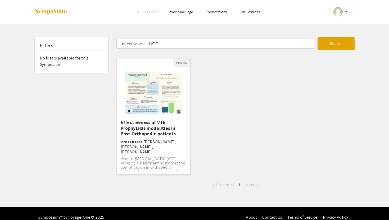
click at [153, 127] on h5 "Effectiveness of VTE Prophylaxis modalities in Post-Orthopedic patients" at bounding box center [154, 128] width 66 height 17
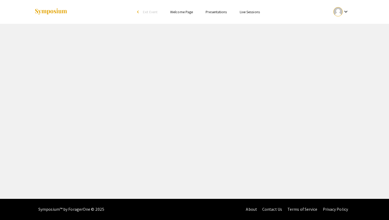
select select "custom"
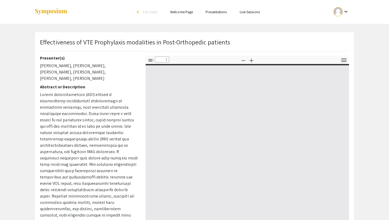
type input "0"
select select "custom"
type input "1"
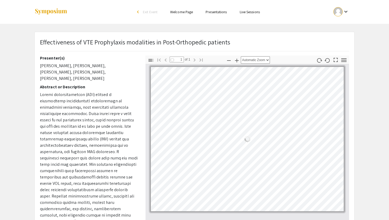
select select "auto"
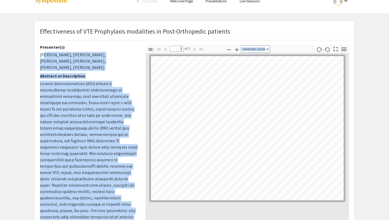
scroll to position [11, 0]
click at [158, 193] on div "Presenter(s) [PERSON_NAME], [PERSON_NAME], [PERSON_NAME], [PERSON_NAME], [PERSO…" at bounding box center [194, 136] width 317 height 185
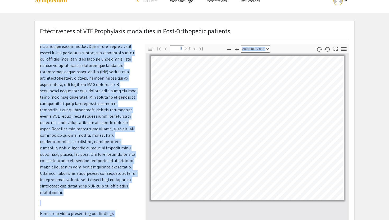
click at [102, 211] on p "Here is our video presenting our findings:" at bounding box center [89, 214] width 98 height 6
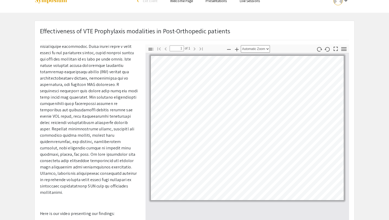
drag, startPoint x: 94, startPoint y: 212, endPoint x: 36, endPoint y: 210, distance: 58.0
click at [36, 210] on div "Presenter(s) [PERSON_NAME], [PERSON_NAME], [PERSON_NAME], [PERSON_NAME], [PERSO…" at bounding box center [89, 136] width 106 height 185
copy p "[URL][DOMAIN_NAME]"
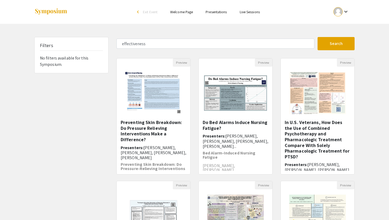
type input "peripheral"
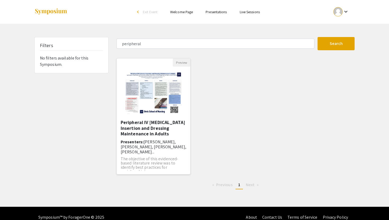
click at [133, 128] on h5 "Peripheral IV [MEDICAL_DATA] Insertion and Dressing Maintenance in Adults" at bounding box center [154, 128] width 66 height 17
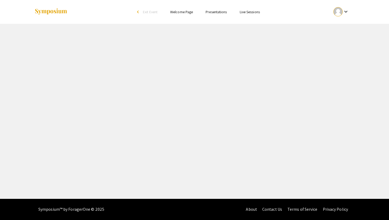
select select "custom"
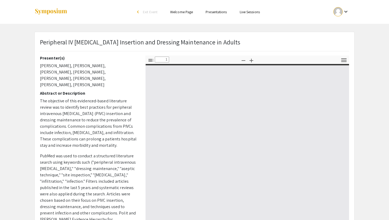
type input "0"
select select "custom"
type input "1"
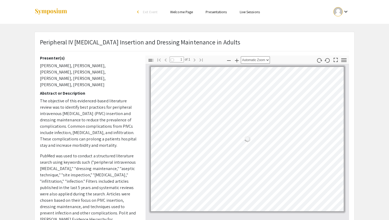
select select "auto"
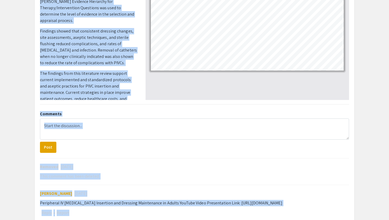
scroll to position [149, 0]
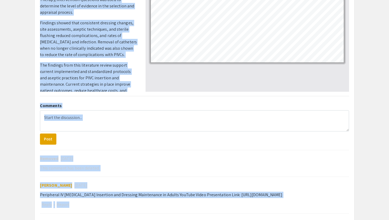
drag, startPoint x: 40, startPoint y: 65, endPoint x: 120, endPoint y: 84, distance: 82.8
click at [120, 84] on p "The findings from this literature review support current implemented and standa…" at bounding box center [89, 84] width 98 height 44
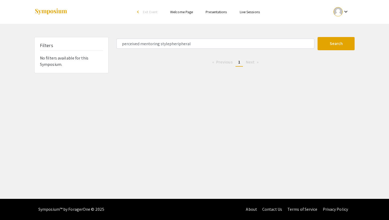
type input "perceived mentoring style"
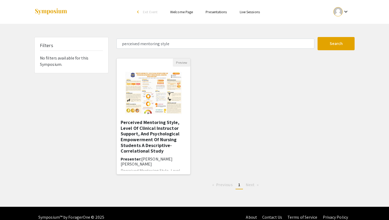
click at [139, 125] on h5 "Perceived Mentoring Style, Level Of Clinical Instructor Support, And Psychologi…" at bounding box center [154, 137] width 66 height 34
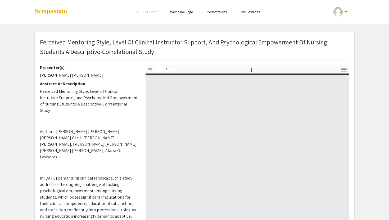
select select "custom"
type input "0"
select select "custom"
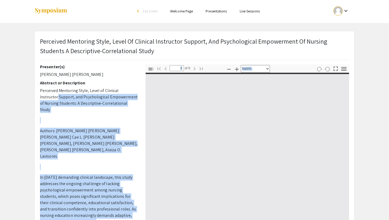
type input "1"
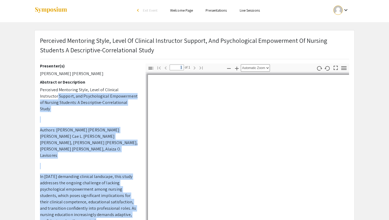
drag, startPoint x: 135, startPoint y: 94, endPoint x: 144, endPoint y: 220, distance: 125.7
click at [144, 220] on div "Presenter(s) [PERSON_NAME] [PERSON_NAME] Abstract or Description Perceived Ment…" at bounding box center [194, 155] width 317 height 185
click at [115, 163] on p at bounding box center [89, 166] width 98 height 6
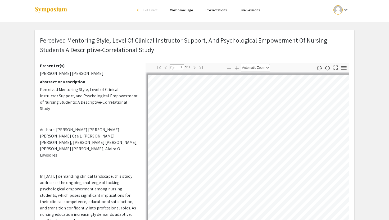
select select "auto"
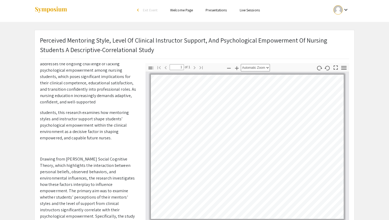
scroll to position [424, 0]
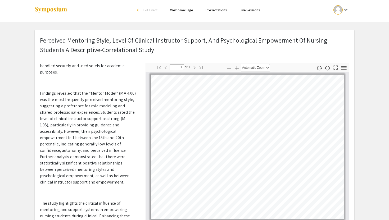
click at [114, 200] on p "The study highlights the critical influence of mentoring and support systems in…" at bounding box center [89, 222] width 98 height 44
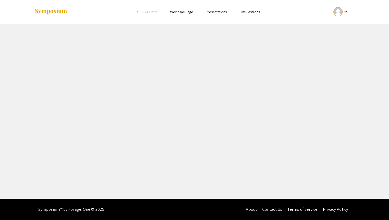
select select "custom"
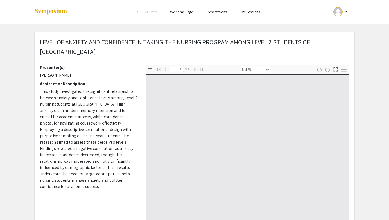
click at [56, 91] on p "This study investigated the significant relationship between anxiety and confid…" at bounding box center [89, 139] width 98 height 102
type input "1"
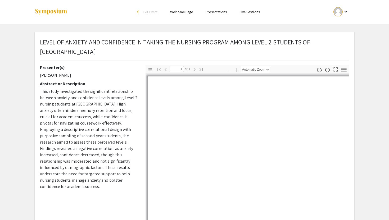
select select "auto"
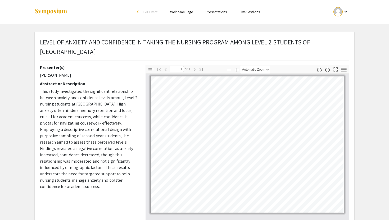
click at [99, 148] on p "This study investigated the significant relationship between anxiety and confid…" at bounding box center [89, 139] width 98 height 102
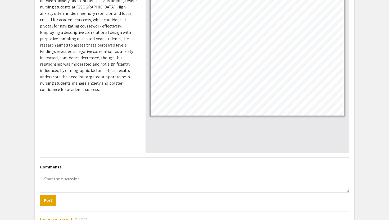
scroll to position [125, 0]
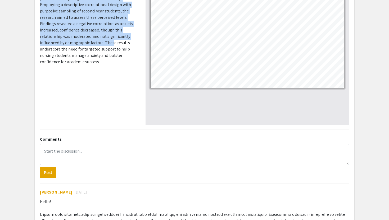
drag, startPoint x: 39, startPoint y: 88, endPoint x: 96, endPoint y: 41, distance: 73.7
click at [96, 41] on div "Presenter(s) [PERSON_NAME] Abstract or Description This study investigated the …" at bounding box center [89, 32] width 106 height 185
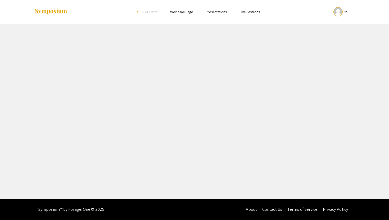
select select "custom"
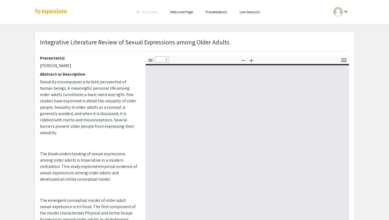
type input "0"
select select "custom"
type input "1"
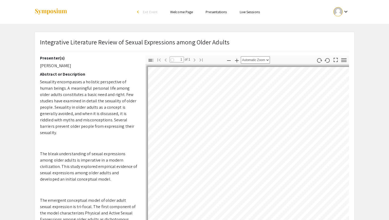
select select "auto"
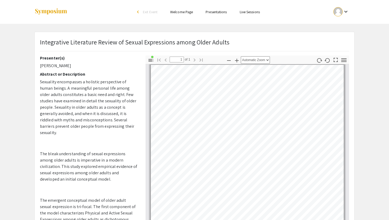
scroll to position [113, 0]
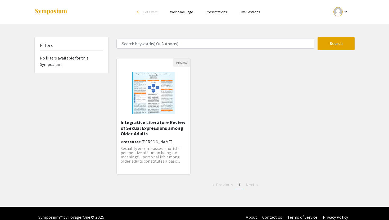
scroll to position [8, 0]
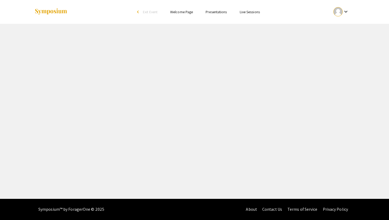
select select "custom"
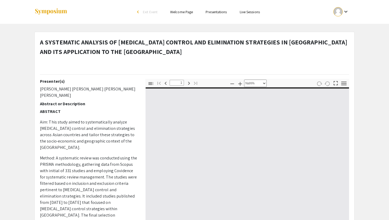
type input "0"
select select "auto"
type input "1"
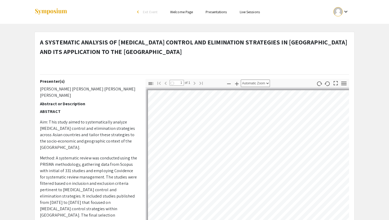
select select "auto"
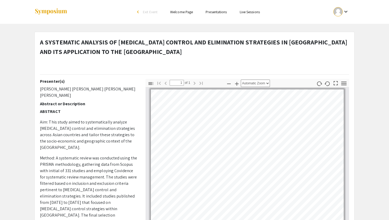
scroll to position [79, 0]
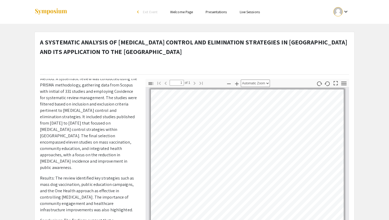
click at [112, 176] on p "Results: The review identified key strategies such as mass dog vaccination, pub…" at bounding box center [89, 194] width 98 height 38
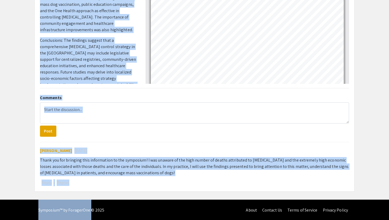
scroll to position [181, 0]
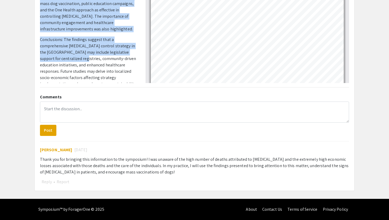
drag, startPoint x: 41, startPoint y: 89, endPoint x: 88, endPoint y: 42, distance: 67.0
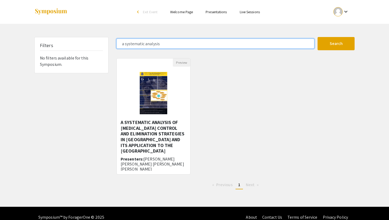
click at [163, 43] on input "a systematic analysis" at bounding box center [215, 44] width 198 height 10
drag, startPoint x: 163, startPoint y: 43, endPoint x: 104, endPoint y: 43, distance: 59.8
click at [104, 43] on div "Filters No filters available for this Symposium. a systematic analysis Search 1…" at bounding box center [194, 115] width 328 height 157
type input "[MEDICAL_DATA]"
click at [317, 37] on button "Search" at bounding box center [335, 43] width 37 height 13
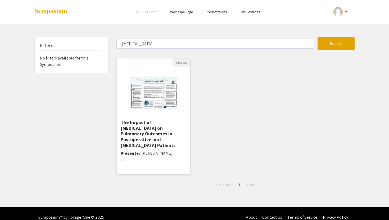
click at [159, 131] on h5 "The Impact of [MEDICAL_DATA] on Pulmonary Outcomes in ​Postoperative and [MEDIC…" at bounding box center [154, 134] width 66 height 29
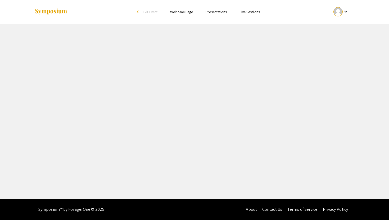
select select "custom"
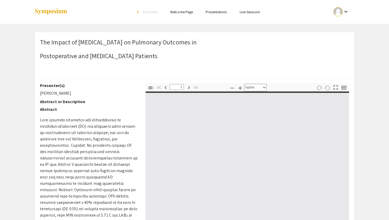
type input "0"
select select "custom"
type input "1"
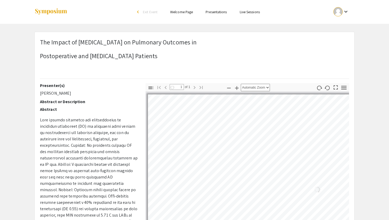
select select "auto"
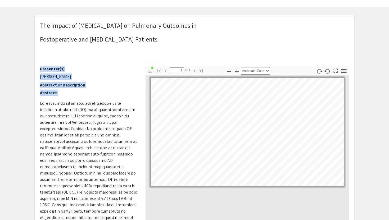
scroll to position [18, 0]
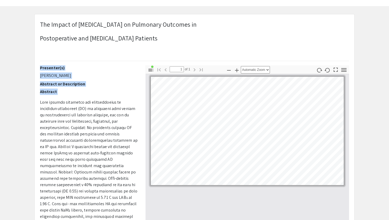
drag, startPoint x: 40, startPoint y: 120, endPoint x: 156, endPoint y: 220, distance: 153.0
click at [156, 220] on div "Presenter(s) [PERSON_NAME] Abstract or Description Abstract Keywords: [MEDICAL_…" at bounding box center [194, 157] width 317 height 185
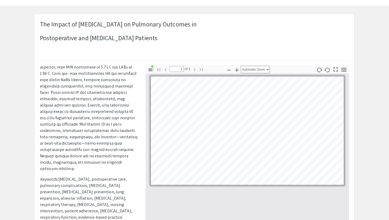
click at [372, 146] on app-presentation "The Impact of [MEDICAL_DATA] on Pulmonary Outcomes in ​ Postoperative and [MEDI…" at bounding box center [194, 161] width 389 height 295
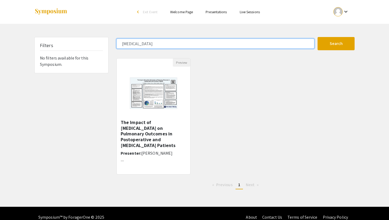
drag, startPoint x: 149, startPoint y: 43, endPoint x: 108, endPoint y: 51, distance: 41.4
click at [108, 51] on div "Filters No filters available for this Symposium. [MEDICAL_DATA] Search 1 Result…" at bounding box center [194, 115] width 328 height 157
type input "s"
type input "p"
type input "safe"
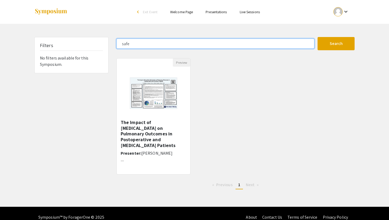
click at [317, 37] on button "Search" at bounding box center [335, 43] width 37 height 13
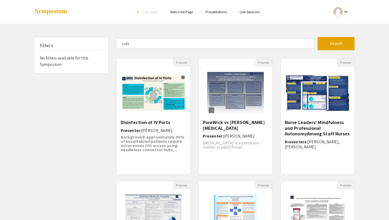
click at [370, 120] on div "Filters No filters available for this Symposium. safe Search 8 Results found Pr…" at bounding box center [194, 176] width 389 height 279
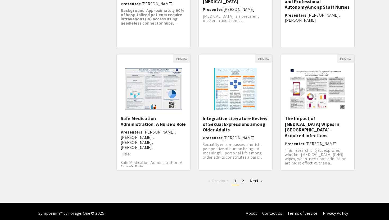
scroll to position [127, 0]
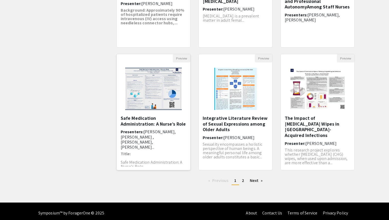
click at [171, 115] on h5 "Safe Medication Administration: A Nurse’s Role" at bounding box center [154, 120] width 66 height 11
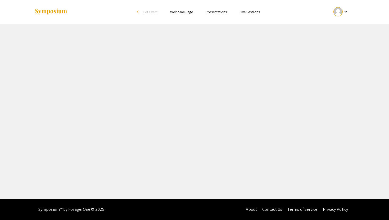
select select "custom"
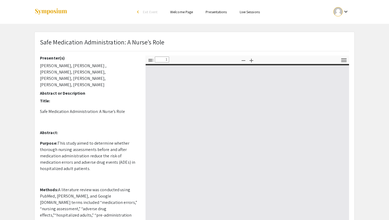
type input "0"
click at [87, 130] on p "Abstract:" at bounding box center [89, 133] width 98 height 6
select select "auto"
type input "1"
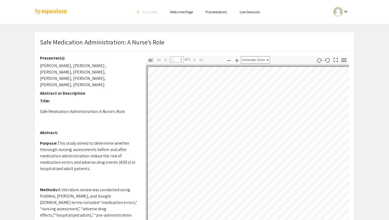
select select "auto"
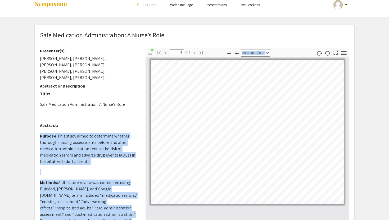
scroll to position [8, 0]
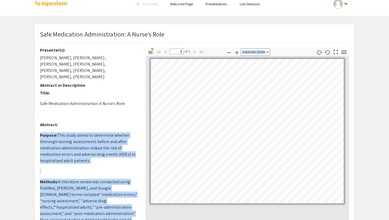
drag, startPoint x: 39, startPoint y: 134, endPoint x: 217, endPoint y: 220, distance: 198.3
click at [217, 220] on div "Presenter(s) [PERSON_NAME], [PERSON_NAME] , [PERSON_NAME], [PERSON_NAME], [PERS…" at bounding box center [194, 140] width 317 height 185
